Goal: Task Accomplishment & Management: Use online tool/utility

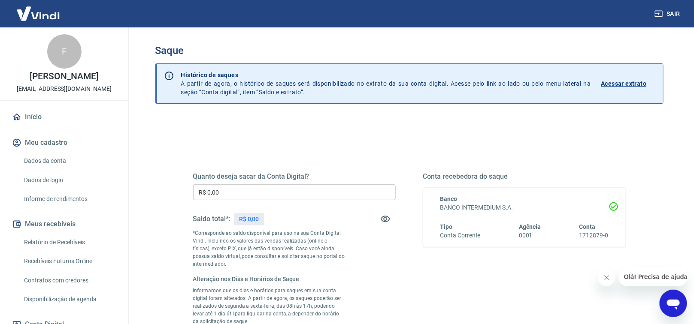
click at [262, 194] on input "R$ 0,00" at bounding box center [294, 192] width 202 height 16
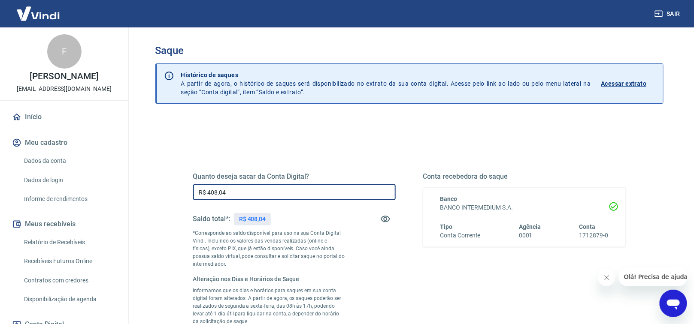
type input "R$ 408,04"
click at [255, 134] on div "Quanto deseja sacar da Conta Digital? R$ 408,04 ​ Saldo total*: R$ 408,04 *Corr…" at bounding box center [409, 307] width 508 height 379
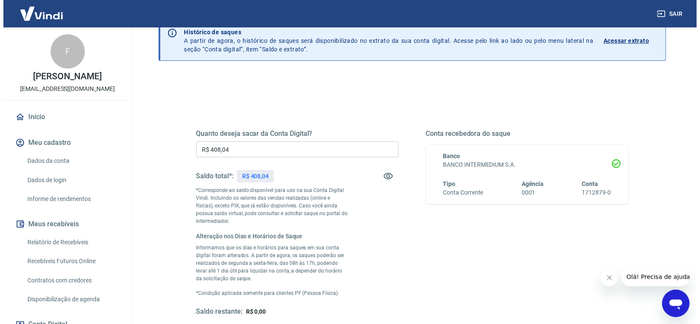
scroll to position [128, 0]
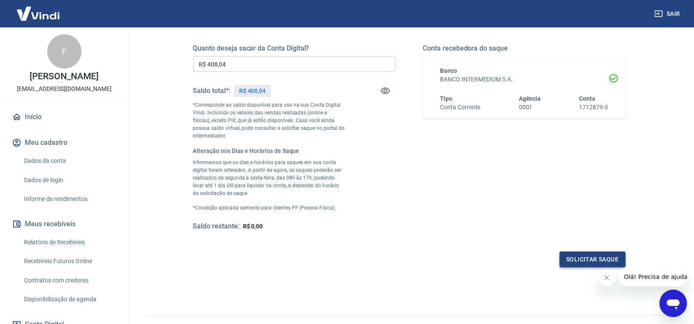
click at [572, 256] on button "Solicitar saque" at bounding box center [592, 260] width 66 height 16
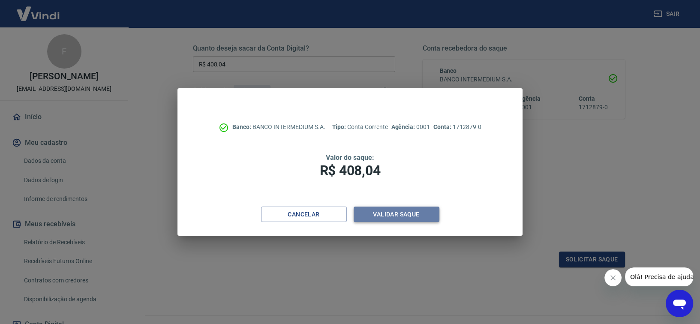
click at [431, 210] on button "Validar saque" at bounding box center [397, 215] width 86 height 16
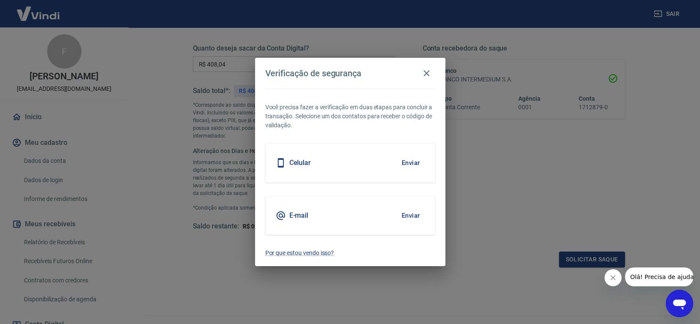
click at [418, 164] on button "Enviar" at bounding box center [411, 163] width 28 height 18
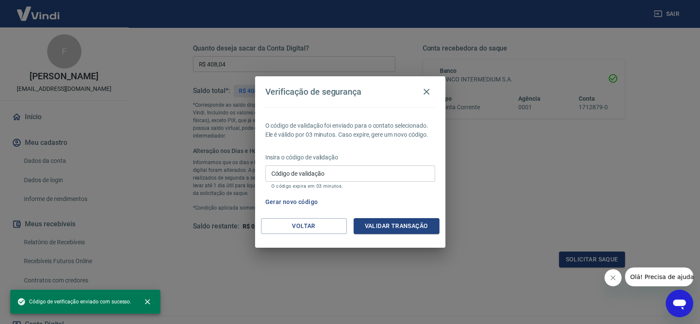
click at [322, 175] on input "Código de validação" at bounding box center [350, 174] width 170 height 16
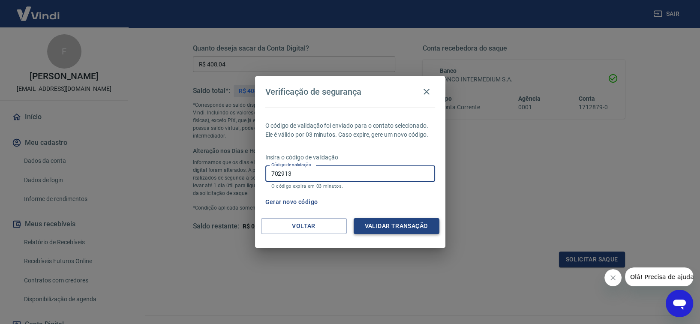
type input "702913"
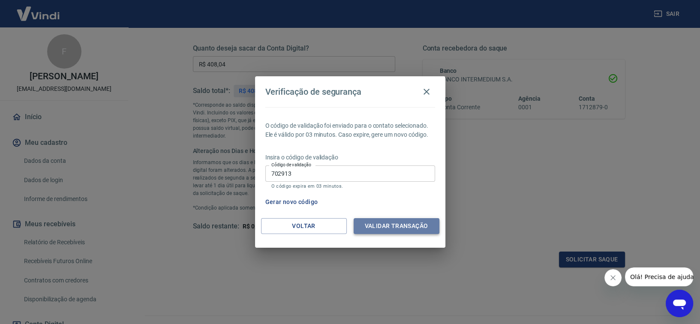
click at [381, 223] on button "Validar transação" at bounding box center [397, 226] width 86 height 16
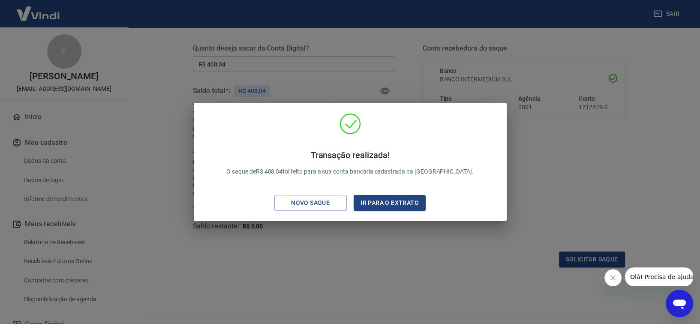
click at [332, 91] on div "Transação realizada! O saque de R$ 408,04 foi feito para a sua conta bancária c…" at bounding box center [350, 162] width 700 height 324
